Goal: Transaction & Acquisition: Purchase product/service

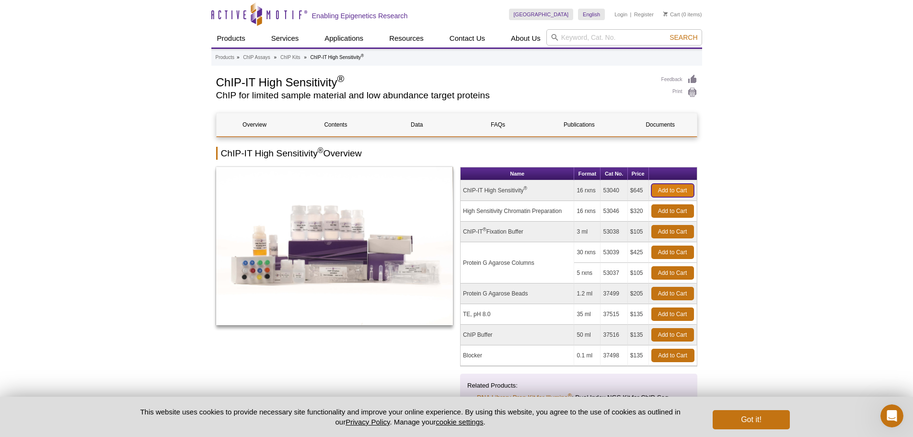
click at [671, 187] on link "Add to Cart" at bounding box center [672, 190] width 43 height 13
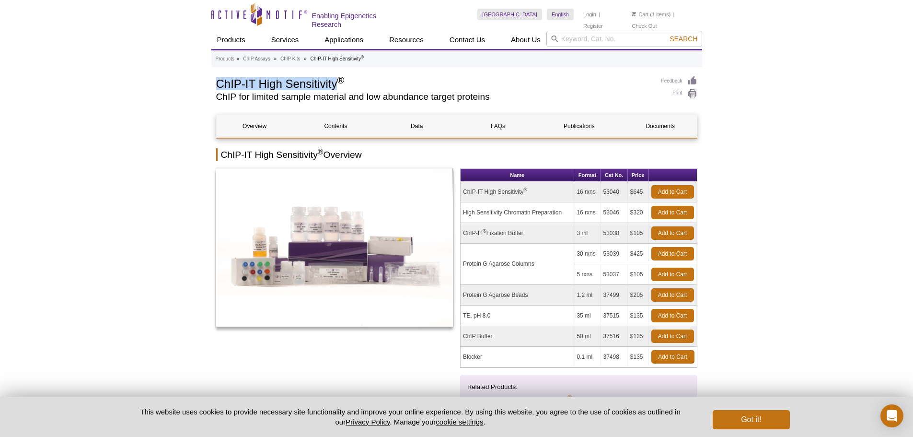
drag, startPoint x: 216, startPoint y: 80, endPoint x: 338, endPoint y: 81, distance: 122.2
click at [338, 81] on h1 "ChIP-IT High Sensitivity ®" at bounding box center [434, 83] width 436 height 14
copy h1 "ChIP-IT High Sensitivity"
